Goal: Transaction & Acquisition: Purchase product/service

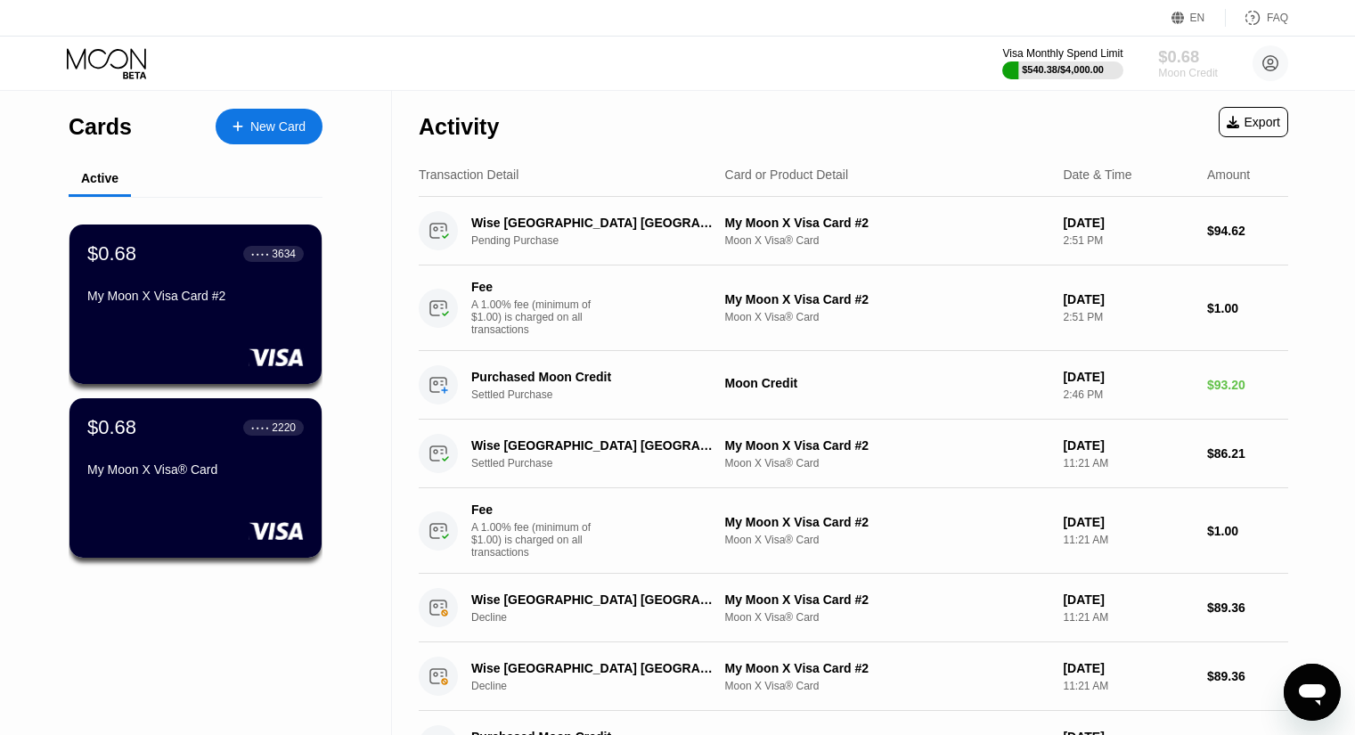
click at [1183, 65] on div "$0.68" at bounding box center [1188, 56] width 60 height 19
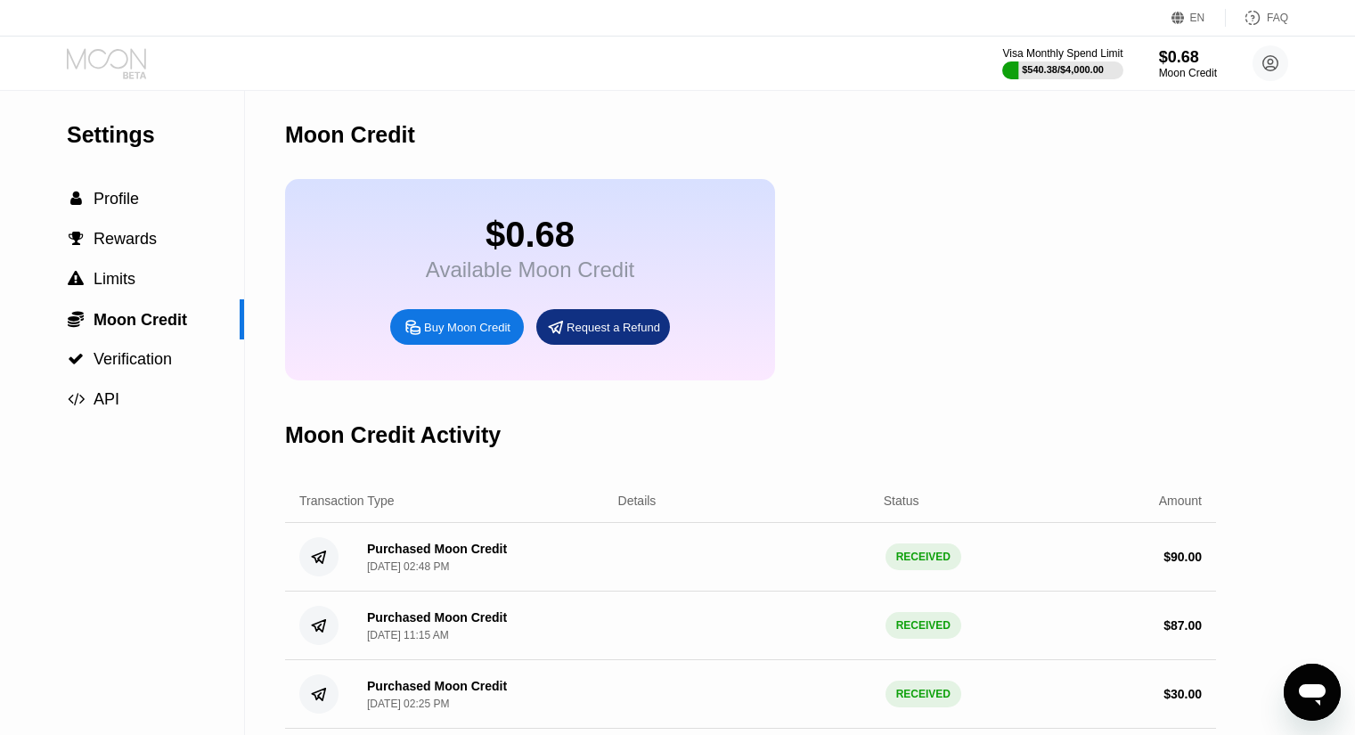
click at [82, 70] on icon at bounding box center [108, 63] width 83 height 31
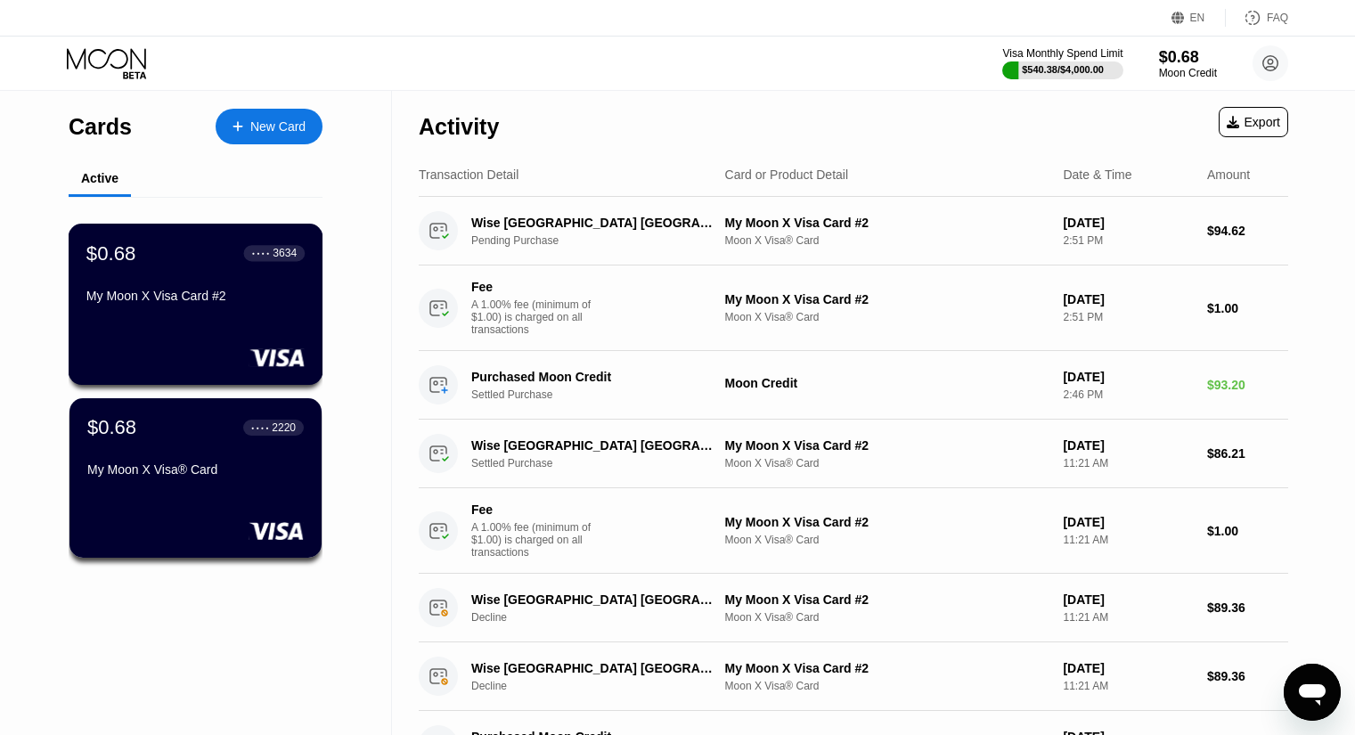
click at [159, 339] on div "$0.68 ● ● ● ● 3634 My Moon X Visa Card #2" at bounding box center [196, 304] width 255 height 161
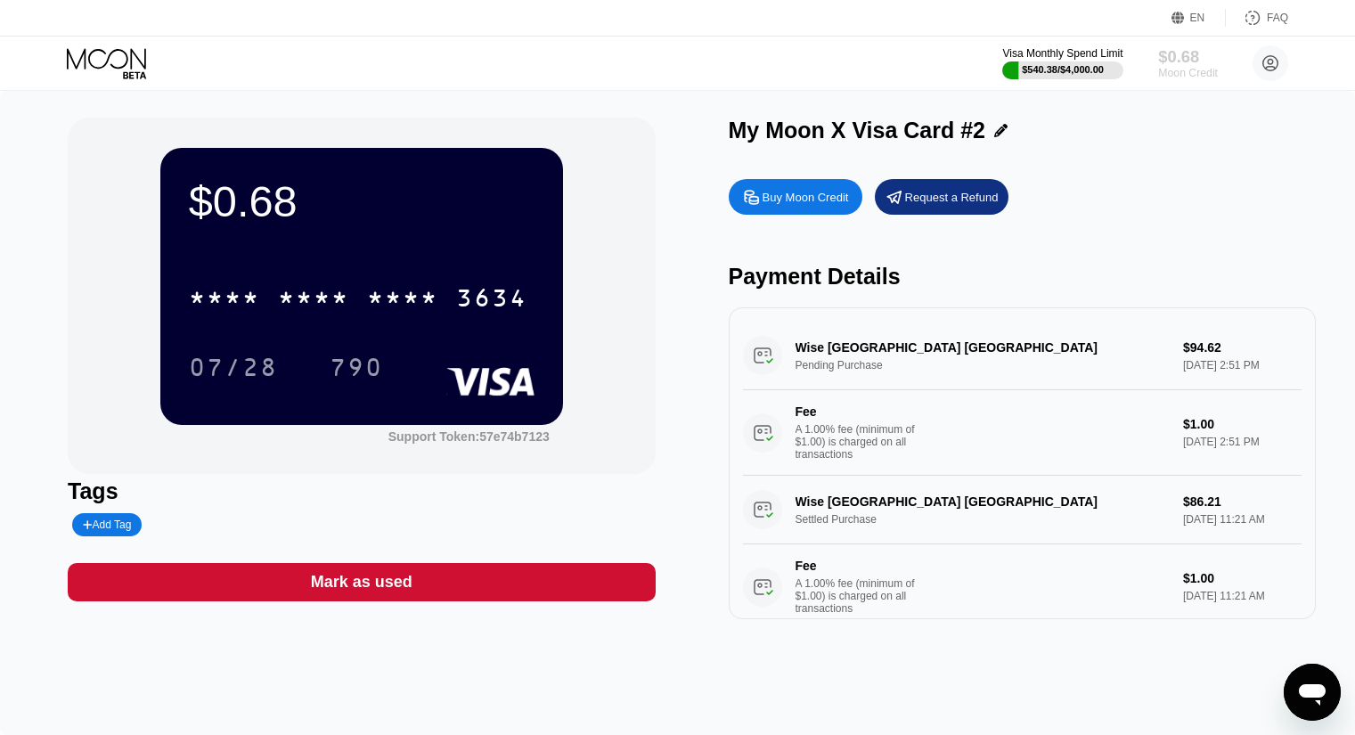
click at [1178, 53] on div "$0.68" at bounding box center [1188, 56] width 60 height 19
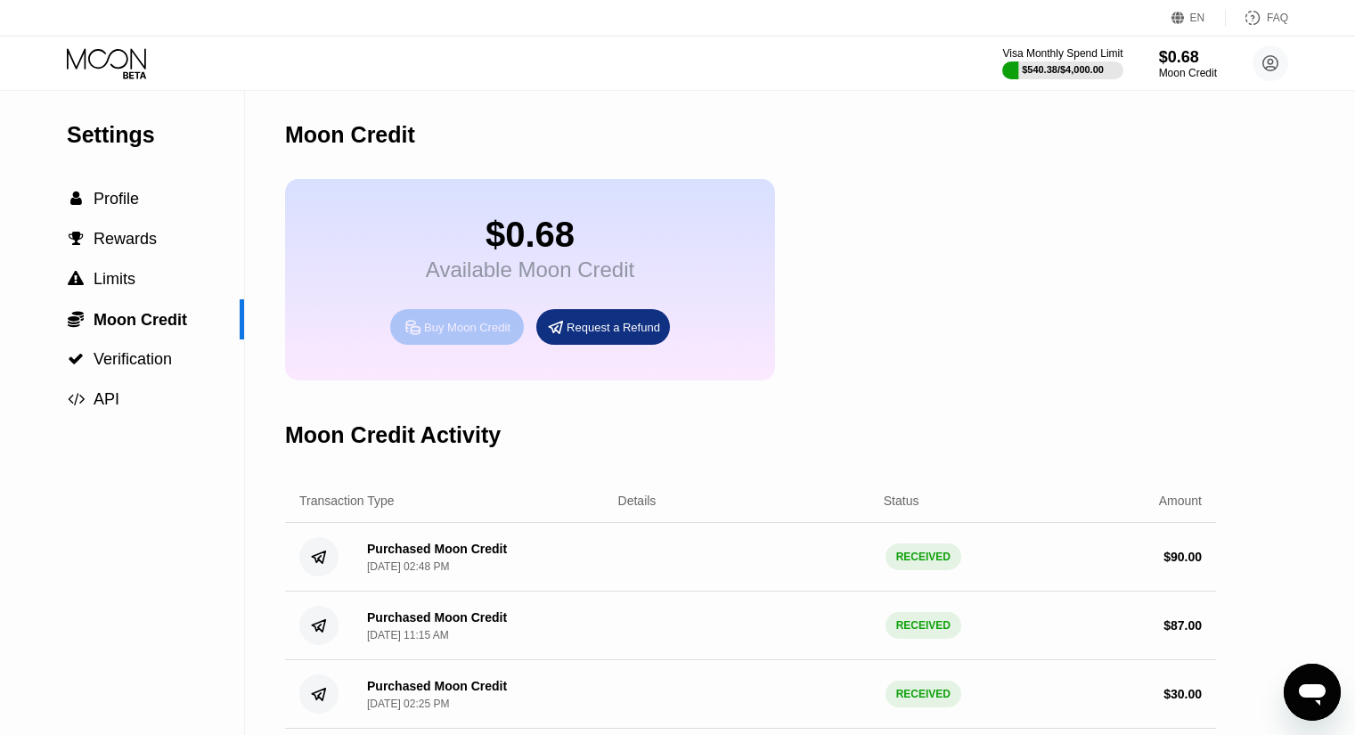
click at [473, 335] on div "Buy Moon Credit" at bounding box center [467, 327] width 86 height 15
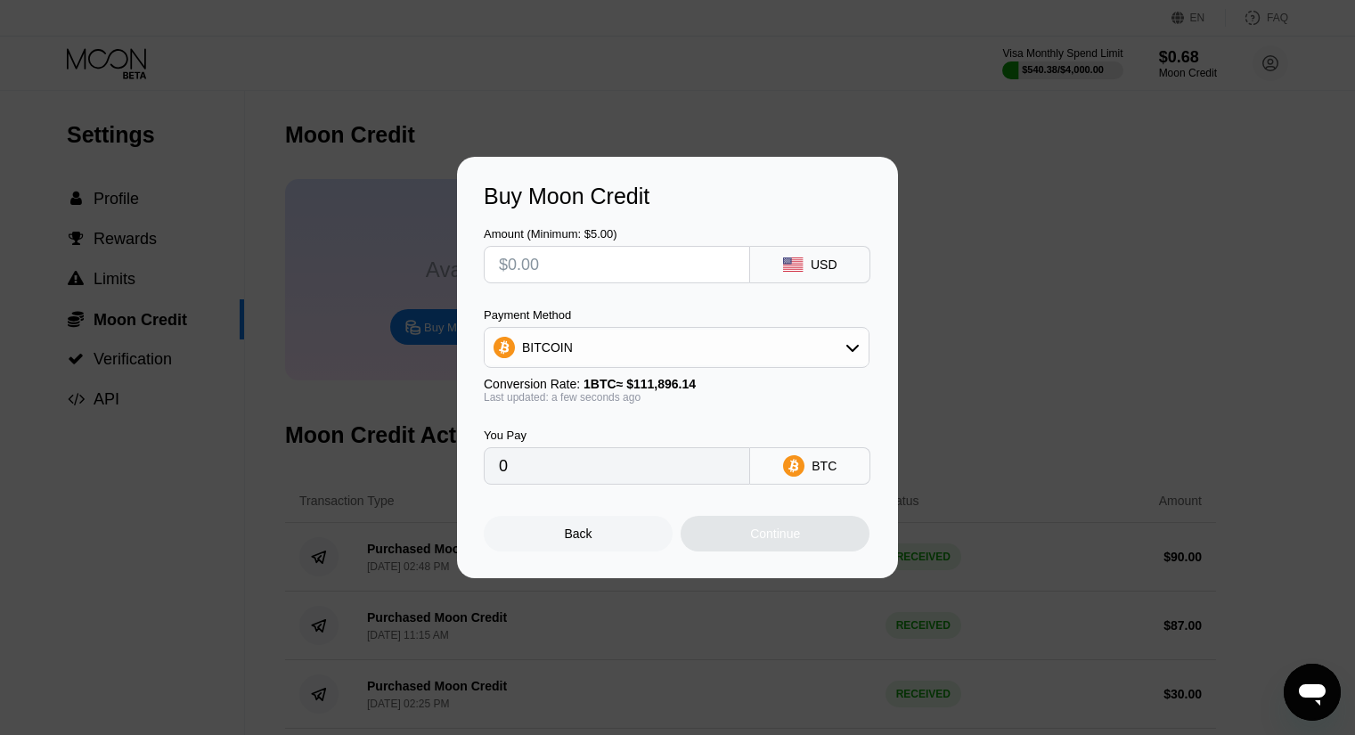
click at [618, 269] on input "text" at bounding box center [617, 265] width 236 height 36
type input "$1"
type input "0.00000894"
type input "$150"
type input "0.00134053"
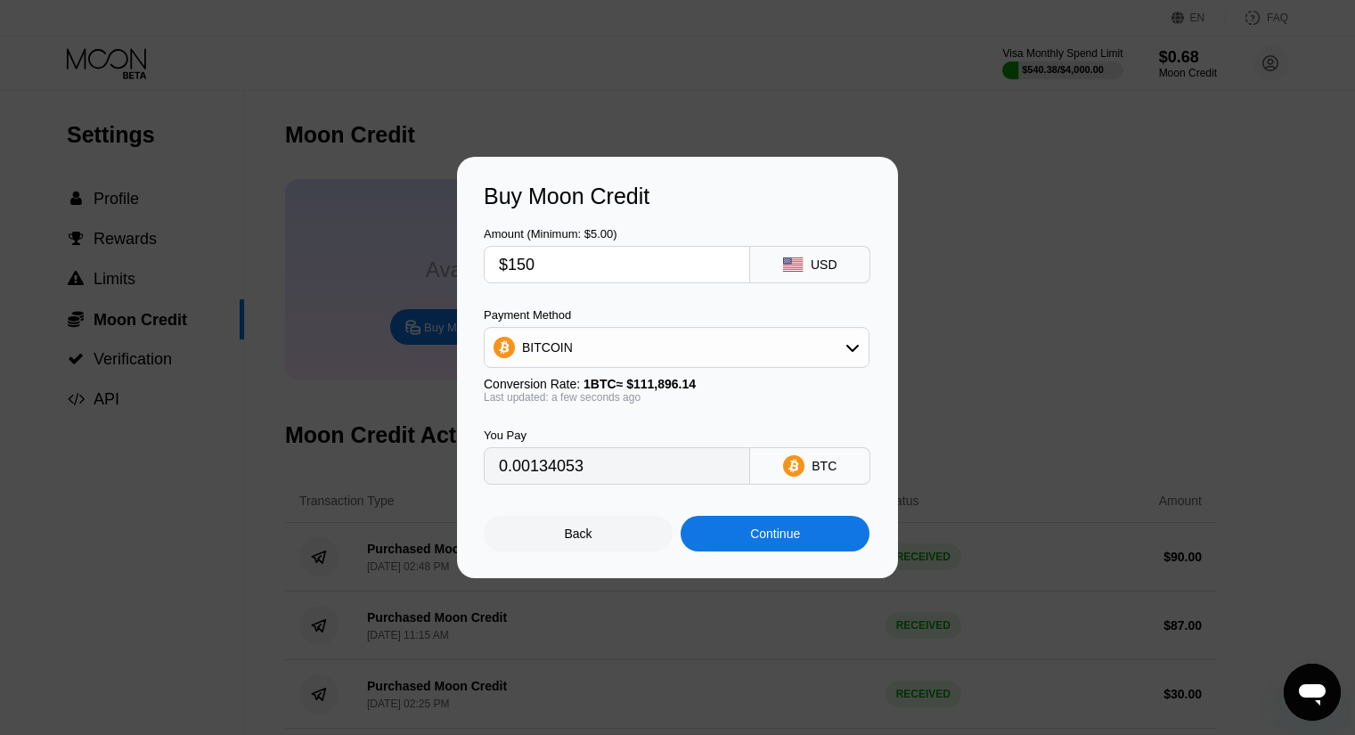
type input "$150"
click at [560, 345] on div "BITCOIN" at bounding box center [547, 347] width 51 height 14
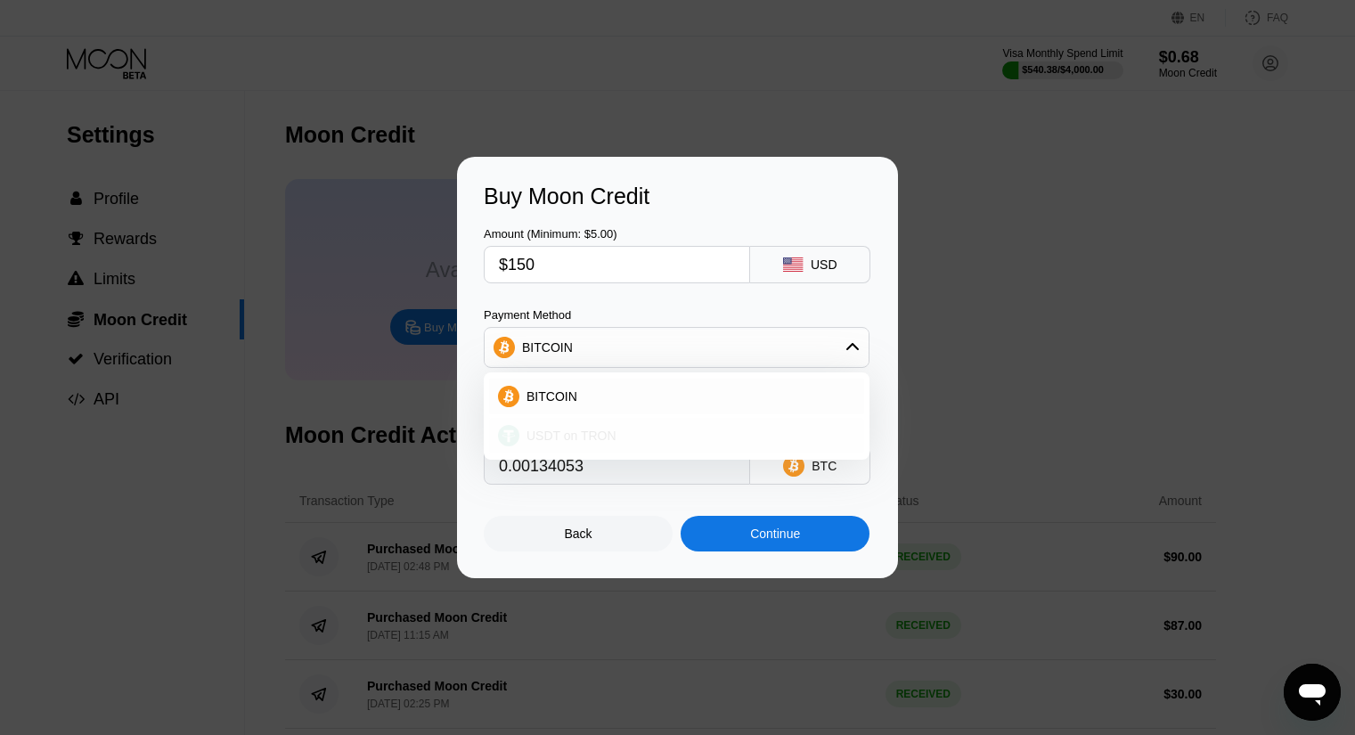
click at [571, 433] on span "USDT on TRON" at bounding box center [572, 436] width 90 height 14
type input "151.52"
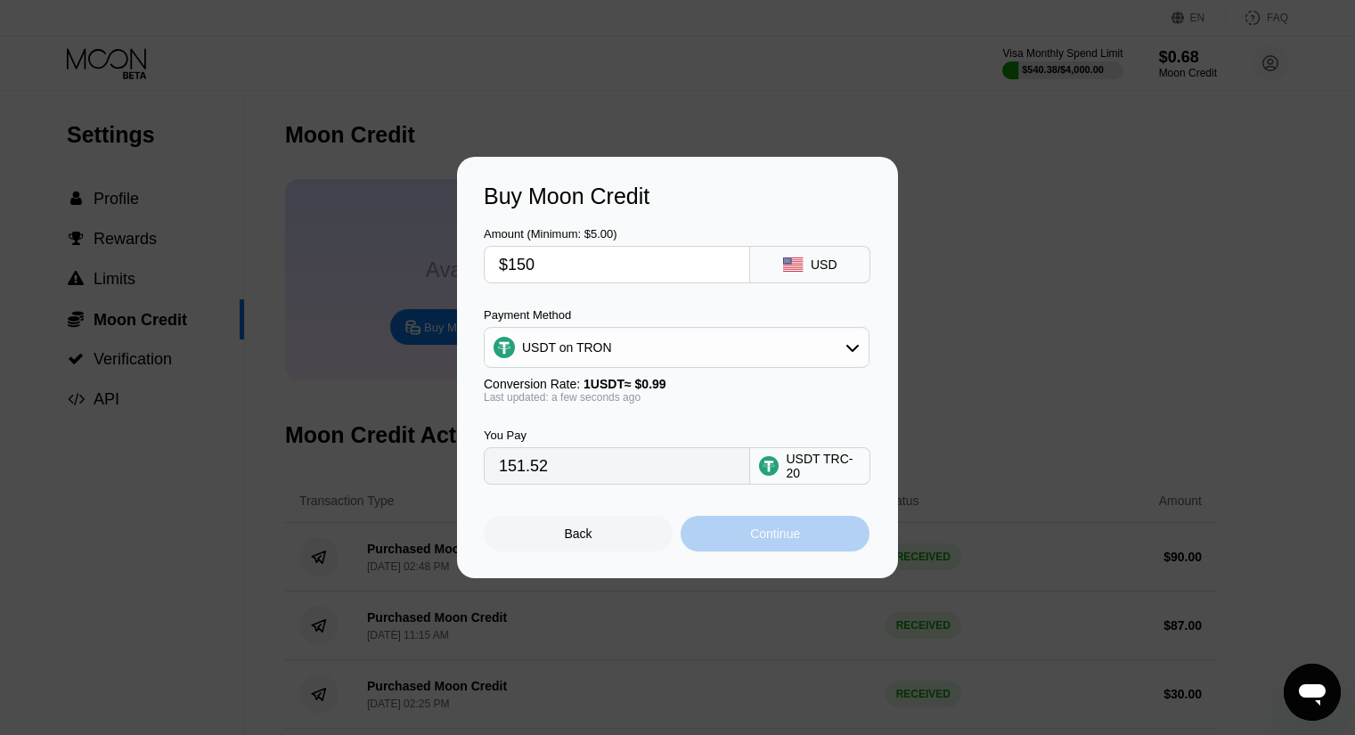
click at [772, 541] on div "Continue" at bounding box center [775, 534] width 50 height 14
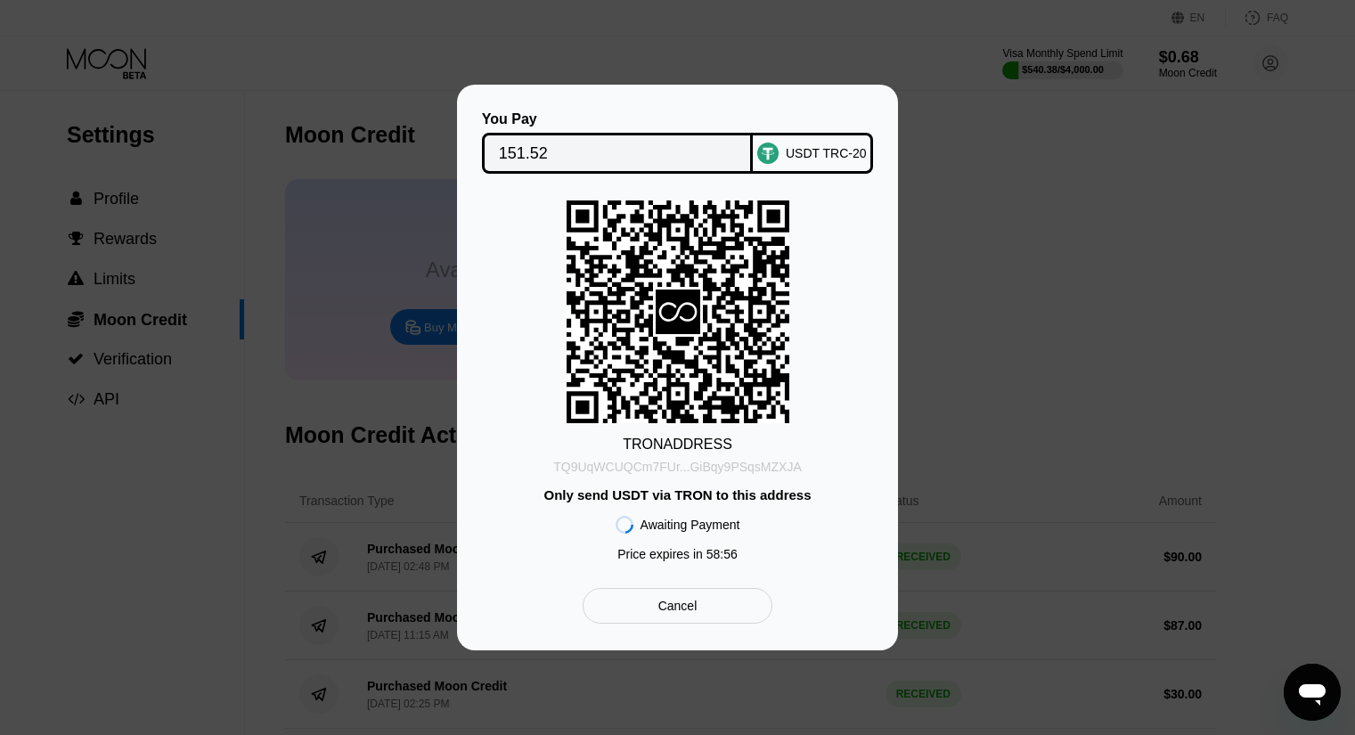
click at [641, 470] on div "TQ9UqWCUQCm7FUr...GiBqy9PSqsMZXJA" at bounding box center [677, 467] width 249 height 14
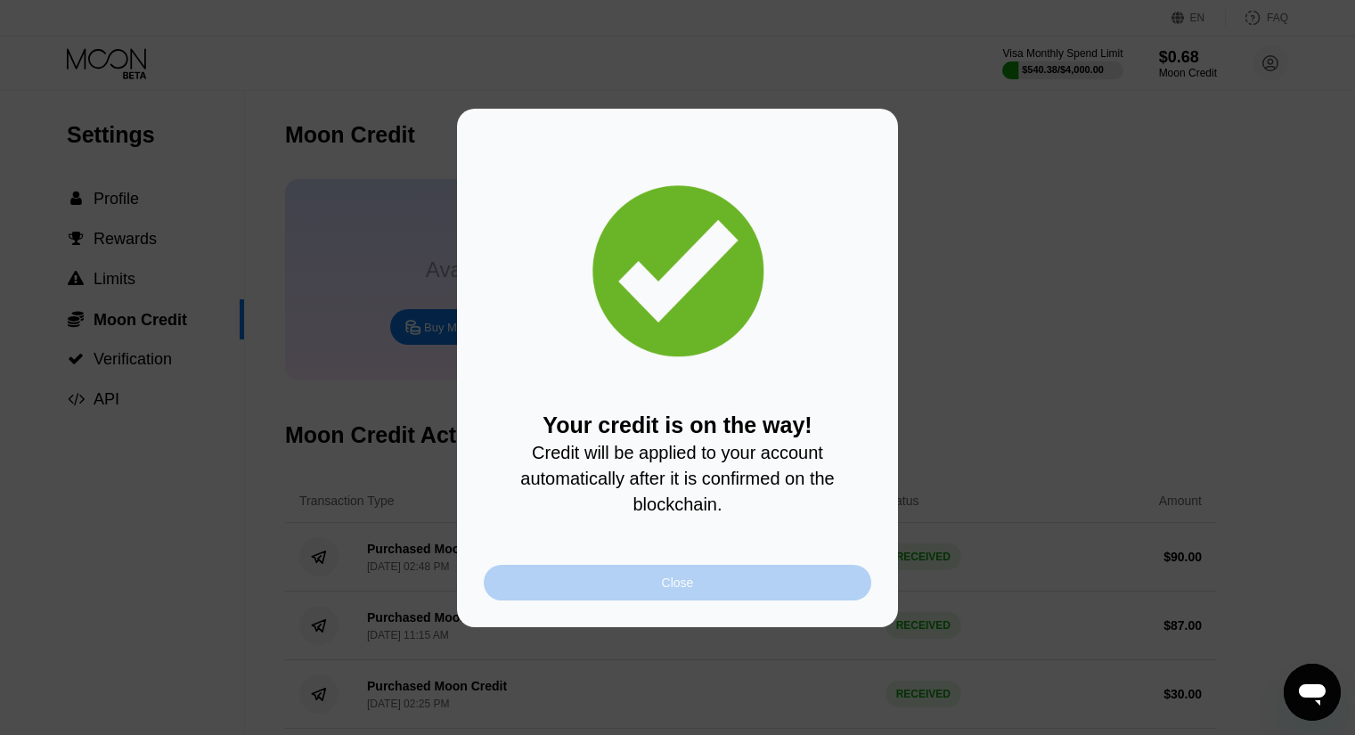
click at [686, 576] on div "Close" at bounding box center [678, 583] width 388 height 36
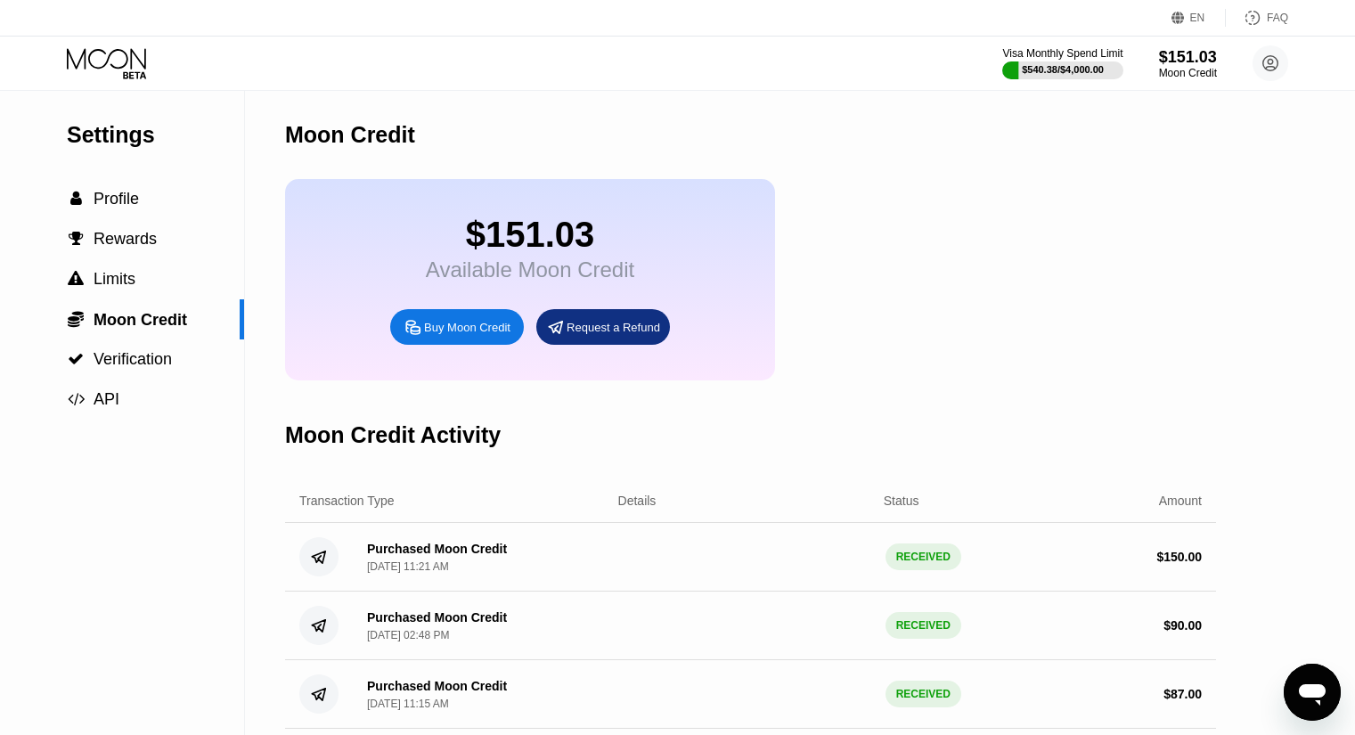
click at [116, 84] on div "Visa Monthly Spend Limit $540.38 / $4,000.00 $151.03 Moon Credit [EMAIL_ADDRESS…" at bounding box center [677, 63] width 1355 height 53
click at [118, 57] on icon at bounding box center [108, 63] width 83 height 31
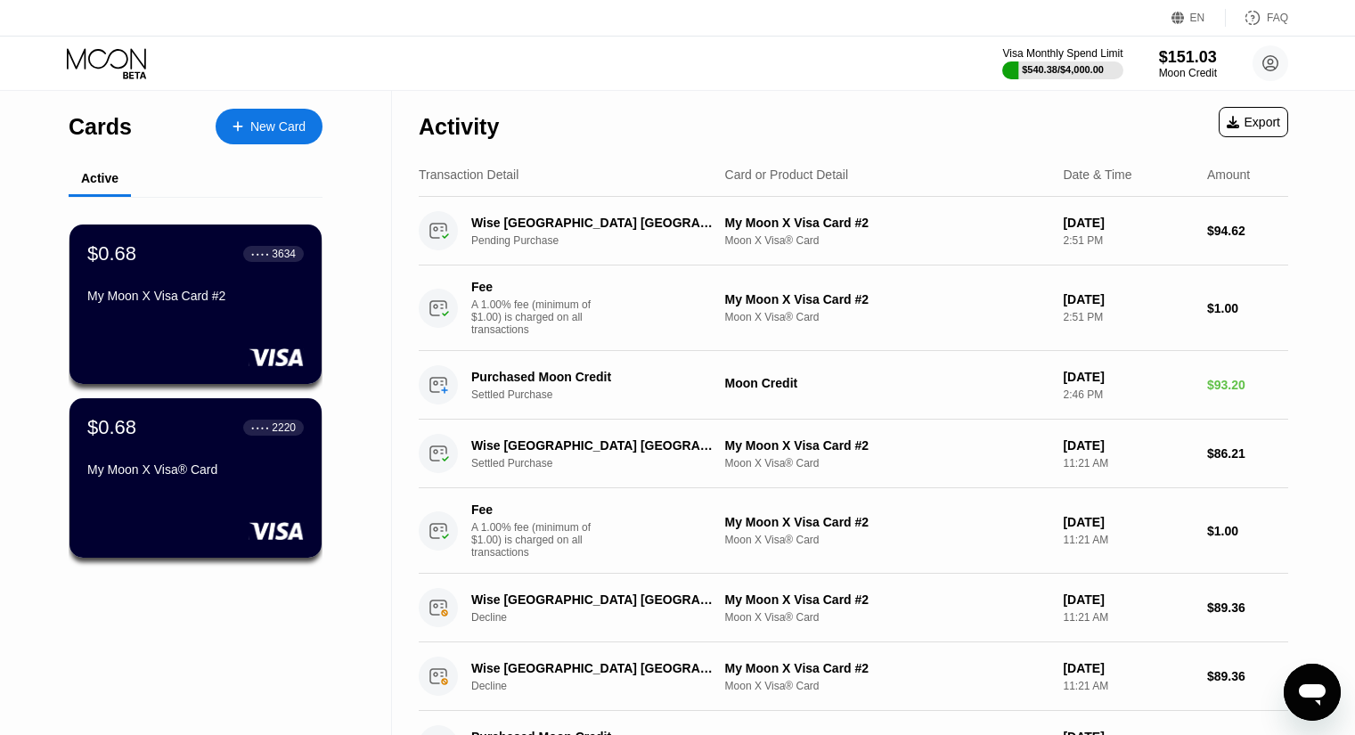
click at [193, 320] on div "$0.68 ● ● ● ● 3634 My Moon X Visa Card #2" at bounding box center [196, 304] width 252 height 159
